Goal: Check status

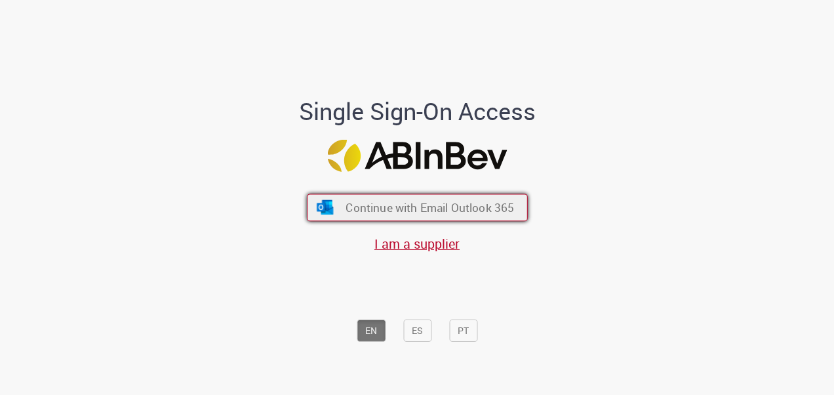
click at [432, 211] on span "Continue with Email Outlook 365" at bounding box center [430, 206] width 169 height 15
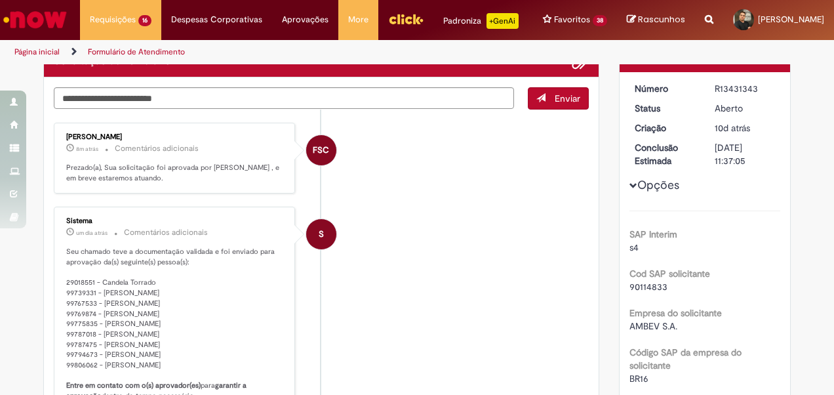
scroll to position [96, 0]
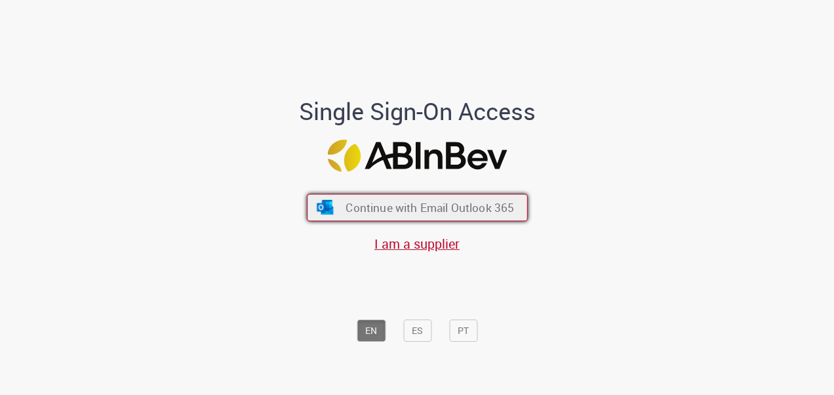
click at [514, 207] on button "Continue with Email Outlook 365" at bounding box center [417, 208] width 221 height 28
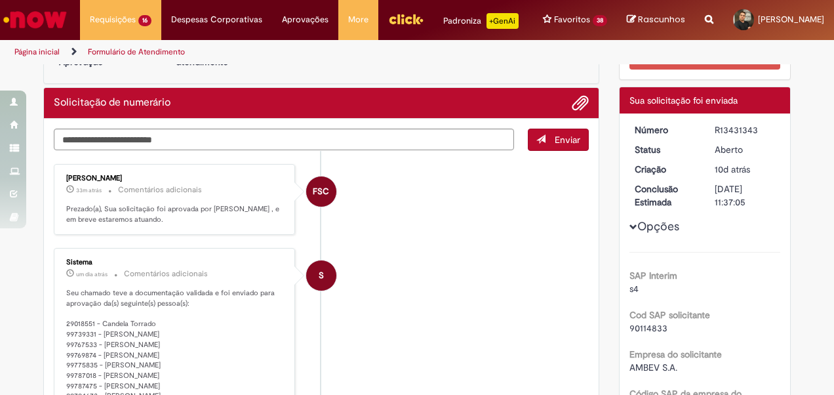
scroll to position [53, 0]
